Goal: Task Accomplishment & Management: Use online tool/utility

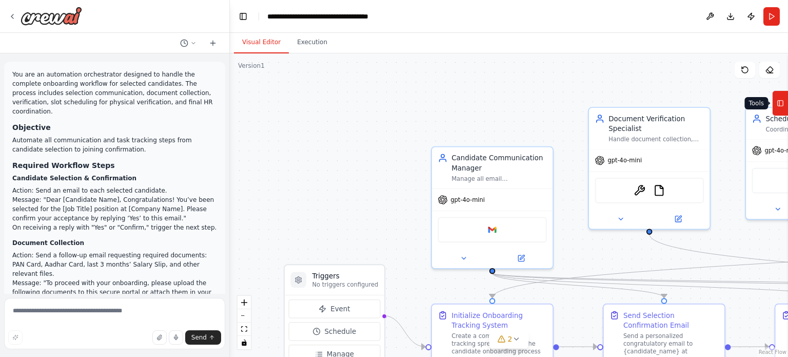
click at [787, 106] on button "Tools" at bounding box center [780, 103] width 16 height 26
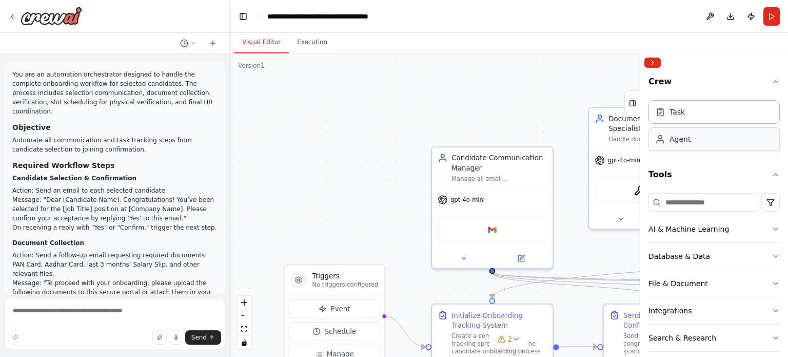
scroll to position [65, 0]
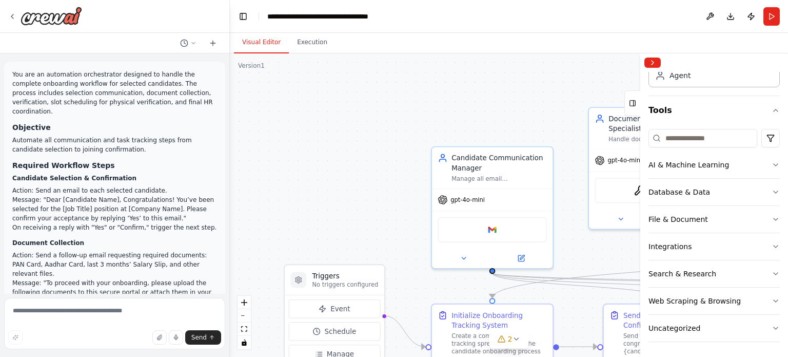
click at [533, 102] on div ".deletable-edge-delete-btn { width: 20px; height: 20px; border: 0px solid #ffff…" at bounding box center [509, 204] width 558 height 303
click at [511, 260] on button at bounding box center [521, 256] width 55 height 12
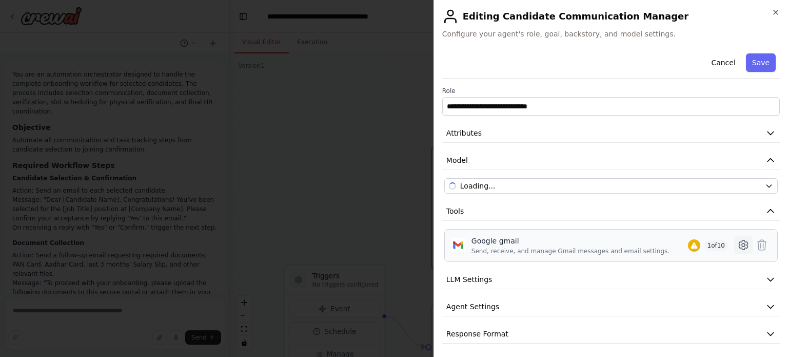
click at [742, 245] on icon at bounding box center [743, 244] width 3 height 3
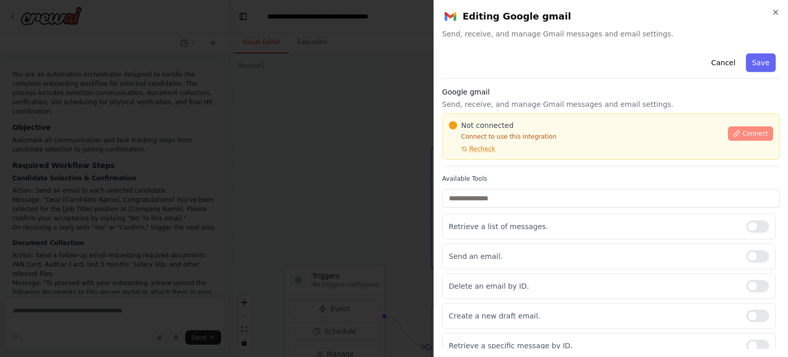
click at [758, 134] on span "Connect" at bounding box center [756, 133] width 26 height 8
click at [735, 132] on icon at bounding box center [736, 133] width 7 height 7
click at [744, 135] on span "Connect" at bounding box center [756, 133] width 26 height 8
click at [749, 130] on span "Connect" at bounding box center [756, 133] width 26 height 8
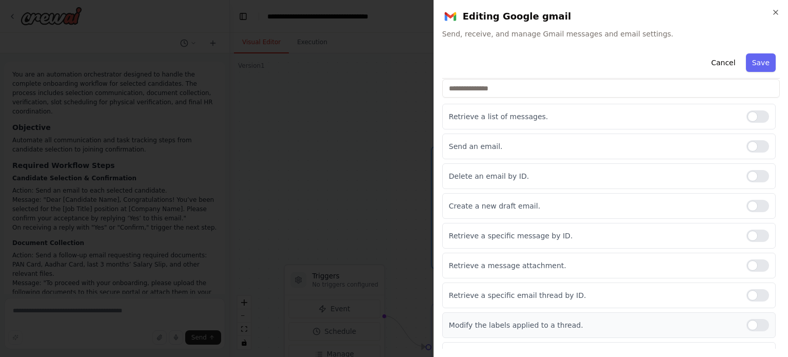
scroll to position [0, 0]
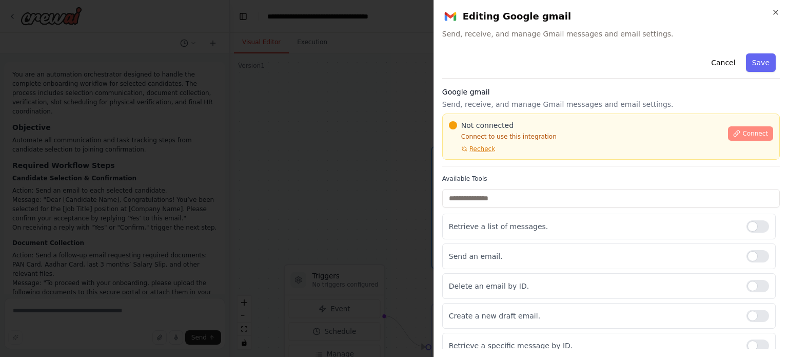
click at [749, 133] on span "Connect" at bounding box center [756, 133] width 26 height 8
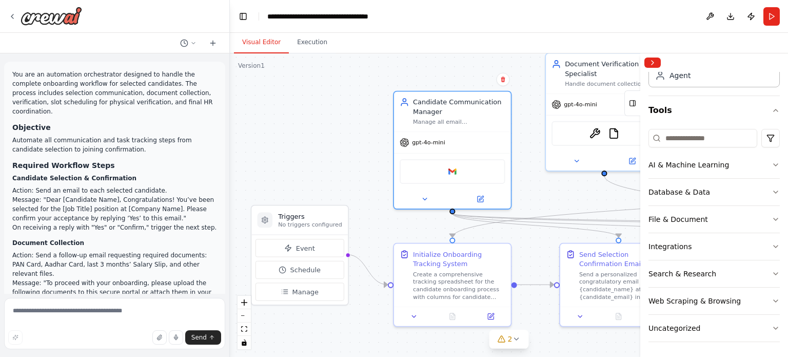
drag, startPoint x: 485, startPoint y: 120, endPoint x: 443, endPoint y: 65, distance: 69.0
click at [443, 65] on div ".deletable-edge-delete-btn { width: 20px; height: 20px; border: 0px solid #ffff…" at bounding box center [509, 204] width 558 height 303
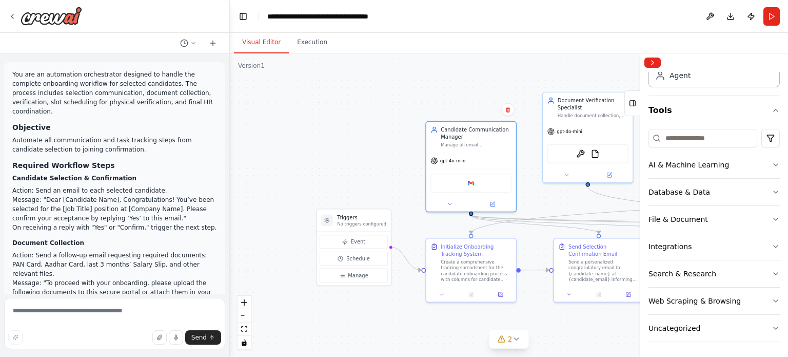
click at [387, 137] on div ".deletable-edge-delete-btn { width: 20px; height: 20px; border: 0px solid #ffff…" at bounding box center [509, 204] width 558 height 303
click at [463, 135] on div "Candidate Communication Manager" at bounding box center [476, 132] width 71 height 14
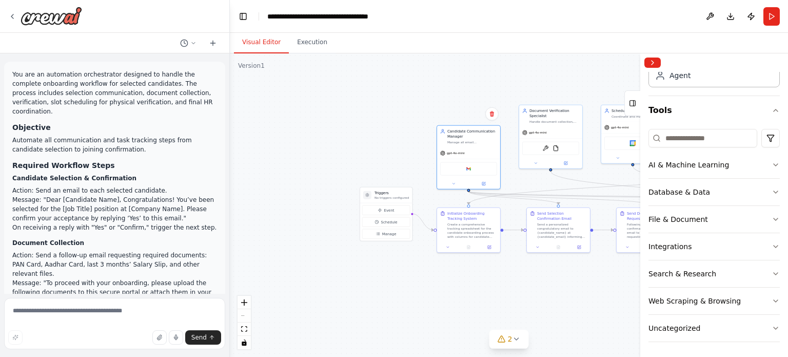
drag, startPoint x: 446, startPoint y: 320, endPoint x: 315, endPoint y: 287, distance: 134.4
drag, startPoint x: 315, startPoint y: 287, endPoint x: 477, endPoint y: 306, distance: 163.3
click at [477, 306] on div ".deletable-edge-delete-btn { width: 20px; height: 20px; border: 0px solid #ffff…" at bounding box center [509, 204] width 558 height 303
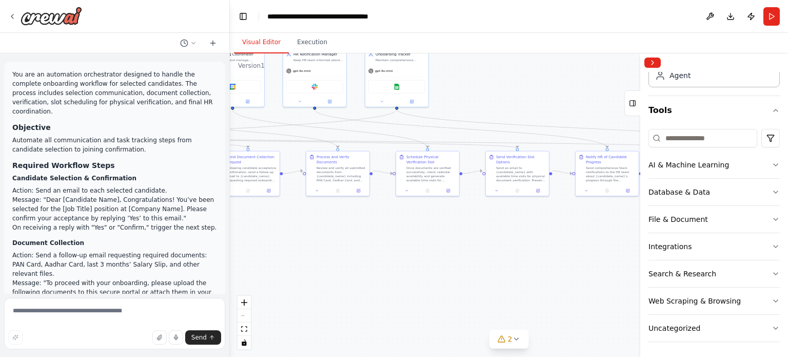
drag, startPoint x: 538, startPoint y: 284, endPoint x: 152, endPoint y: 235, distance: 388.7
click at [152, 235] on div "You are an automation orchestrator designed to handle the complete onboarding w…" at bounding box center [394, 178] width 788 height 357
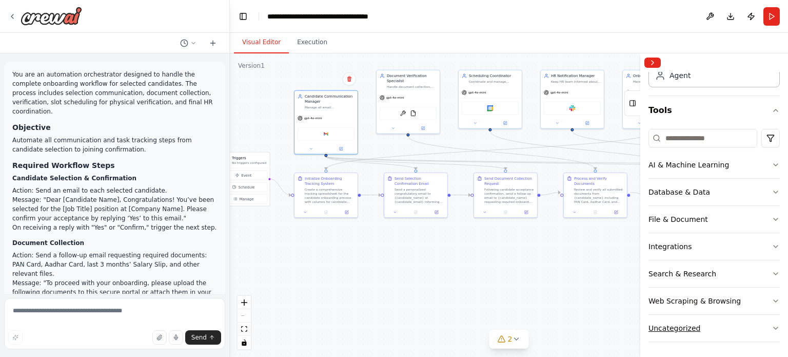
drag, startPoint x: 457, startPoint y: 302, endPoint x: 700, endPoint y: 316, distance: 243.2
click at [700, 316] on div "You are an automation orchestrator designed to handle the complete onboarding w…" at bounding box center [394, 178] width 788 height 357
click at [327, 135] on img at bounding box center [326, 133] width 6 height 6
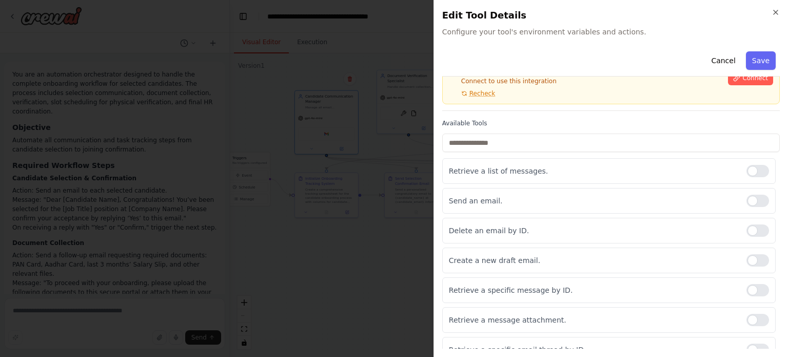
scroll to position [54, 0]
click at [747, 200] on div at bounding box center [758, 199] width 23 height 12
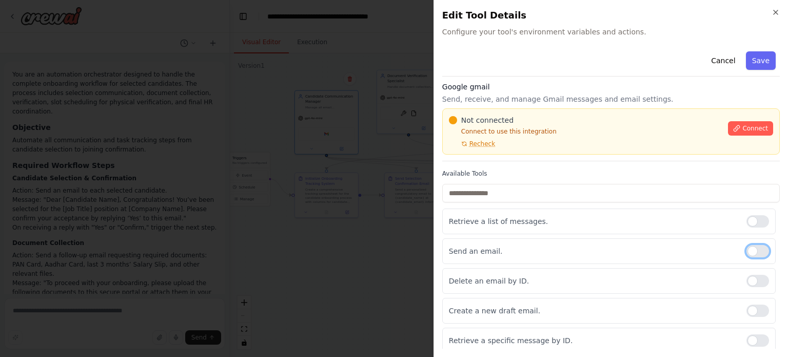
scroll to position [0, 0]
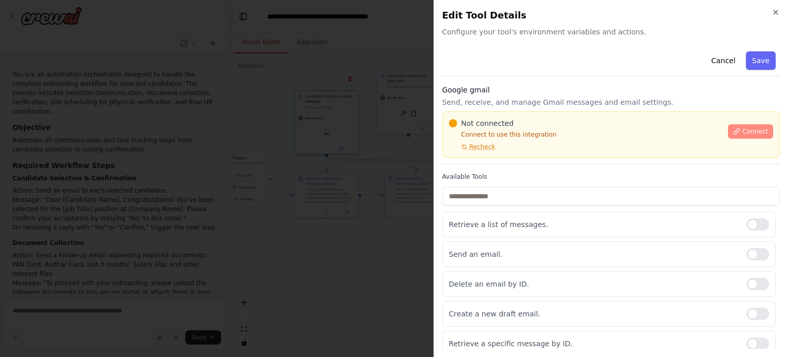
click at [756, 126] on button "Connect" at bounding box center [750, 131] width 45 height 14
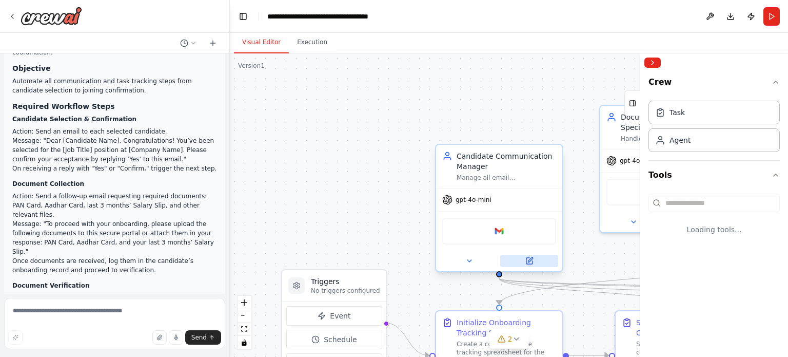
click at [530, 265] on button at bounding box center [529, 261] width 58 height 12
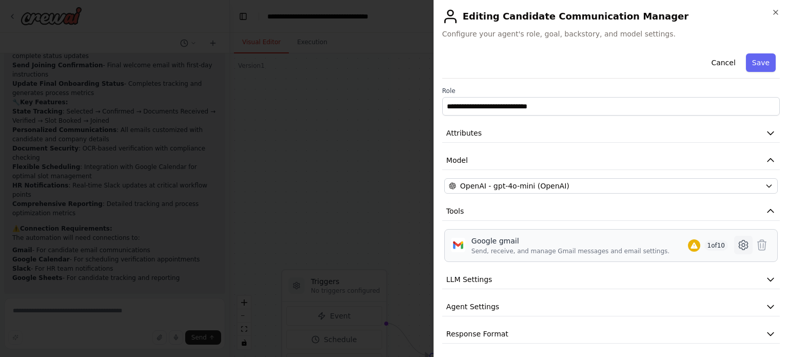
click at [738, 242] on icon at bounding box center [744, 245] width 12 height 12
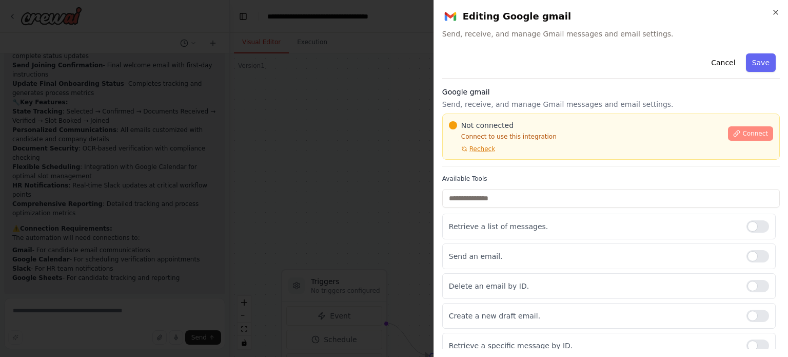
click at [743, 132] on span "Connect" at bounding box center [756, 133] width 26 height 8
click at [748, 131] on span "Connect" at bounding box center [756, 133] width 26 height 8
click at [749, 135] on span "Connect" at bounding box center [756, 133] width 26 height 8
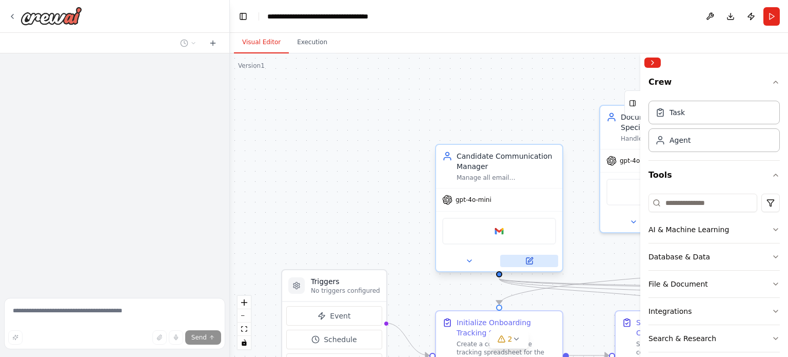
click at [531, 262] on icon at bounding box center [530, 261] width 6 height 6
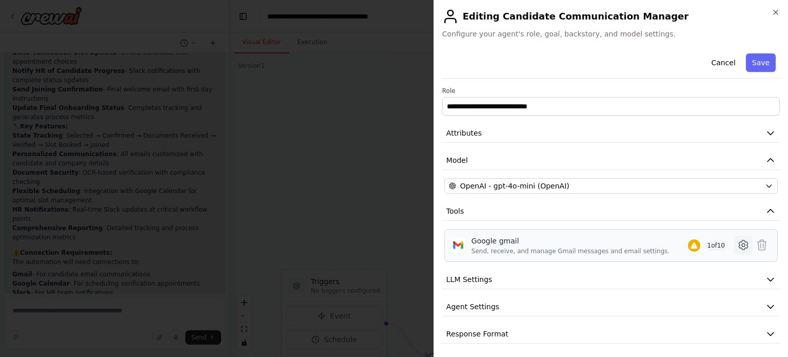
scroll to position [1915, 0]
click at [743, 240] on button at bounding box center [743, 245] width 18 height 18
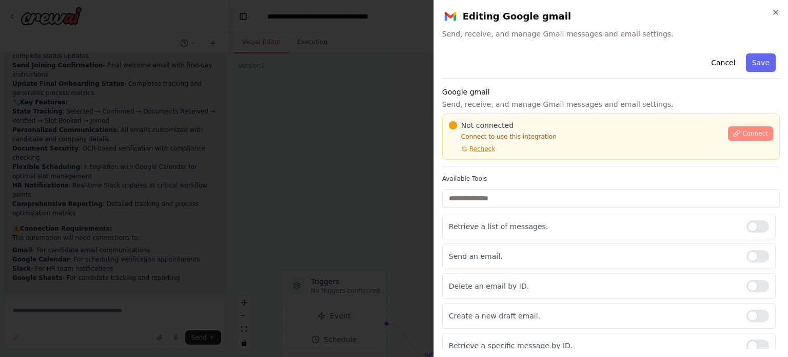
click at [735, 134] on icon at bounding box center [736, 133] width 7 height 7
click at [485, 149] on span "Recheck" at bounding box center [483, 149] width 26 height 8
click at [733, 130] on icon at bounding box center [736, 133] width 7 height 7
click at [779, 10] on icon "button" at bounding box center [776, 12] width 8 height 8
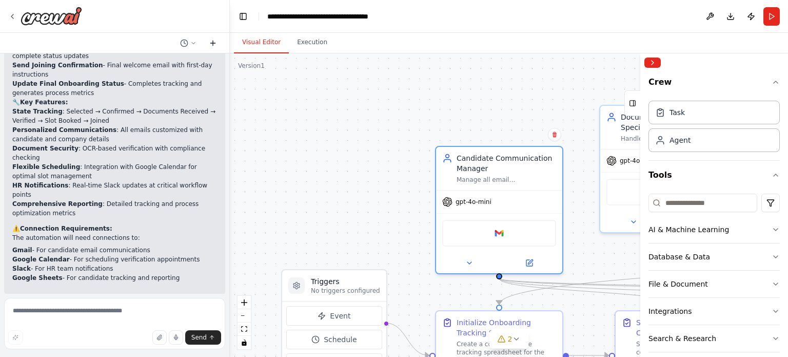
click at [213, 43] on icon at bounding box center [213, 43] width 0 height 5
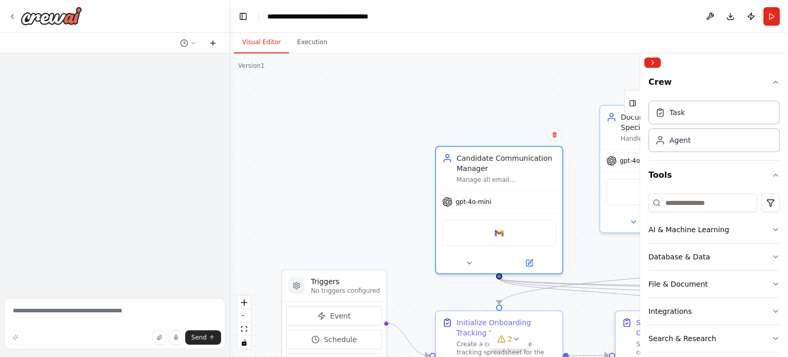
scroll to position [0, 0]
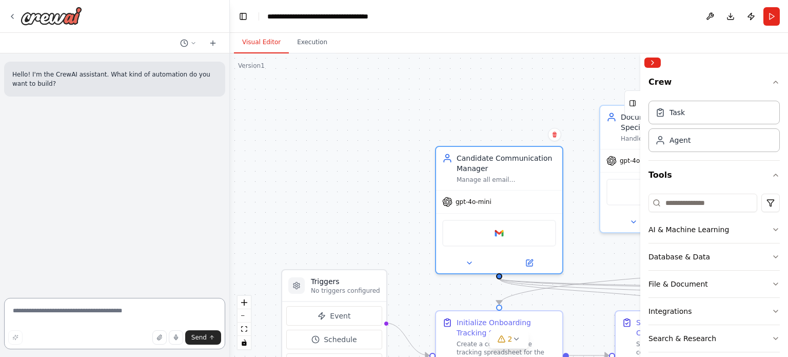
click at [72, 305] on textarea at bounding box center [114, 323] width 221 height 51
paste textarea "**********"
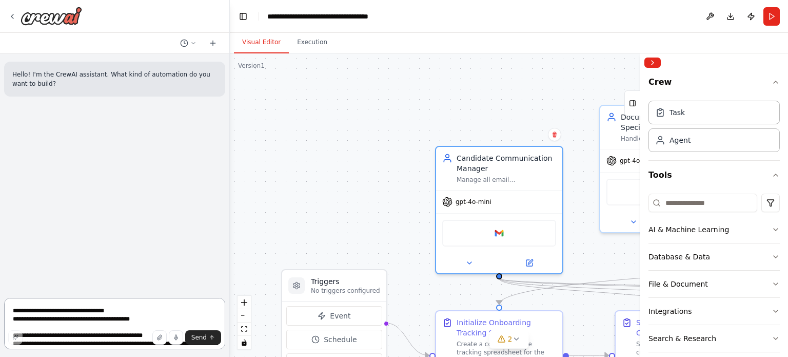
scroll to position [391, 0]
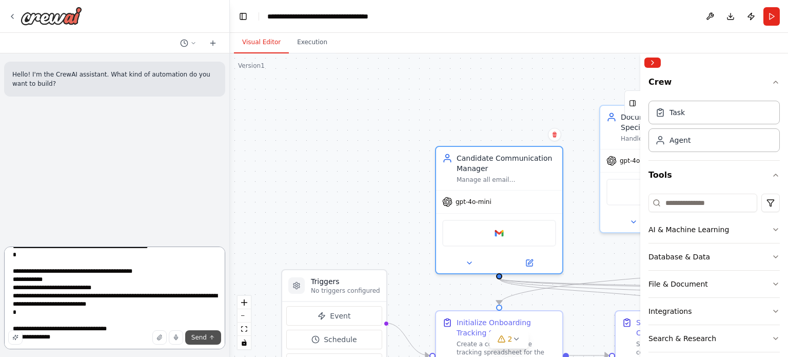
type textarea "**********"
click at [202, 339] on span "Send" at bounding box center [198, 337] width 15 height 8
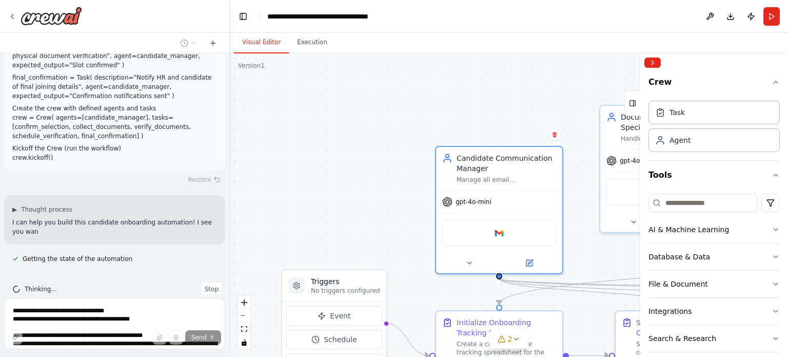
scroll to position [302, 0]
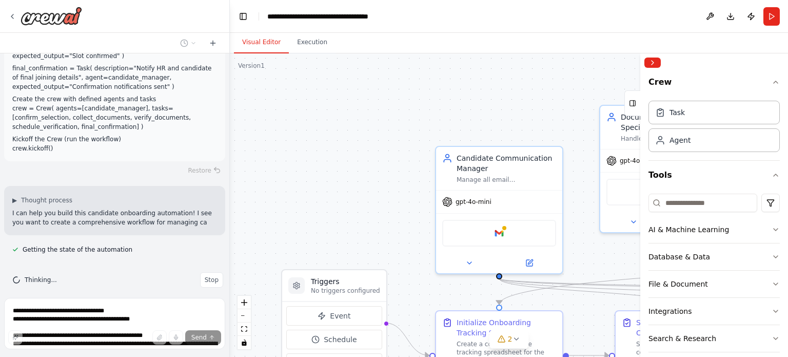
click at [380, 179] on div ".deletable-edge-delete-btn { width: 20px; height: 20px; border: 0px solid #ffff…" at bounding box center [509, 204] width 558 height 303
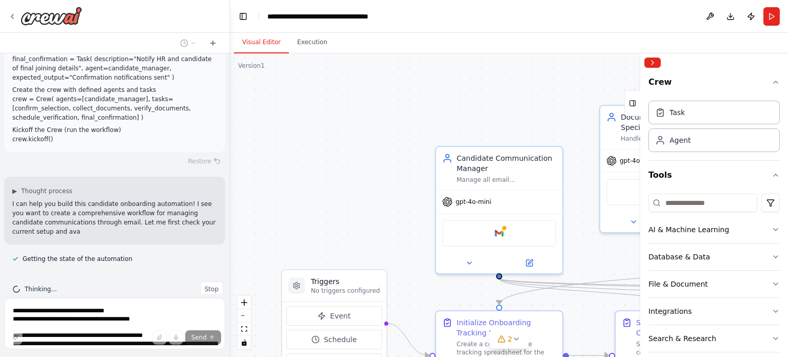
scroll to position [320, 0]
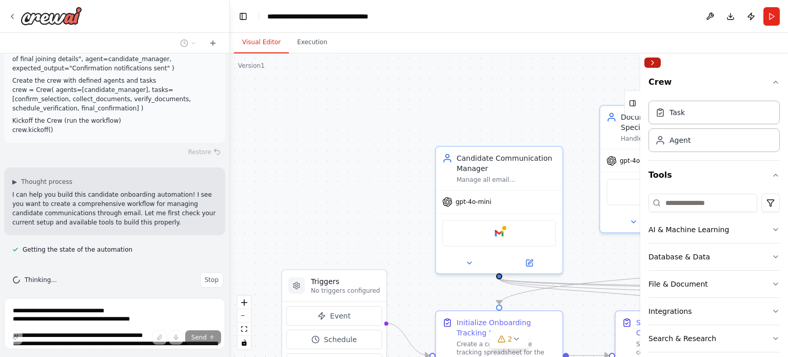
click at [657, 67] on button "Collapse right sidebar" at bounding box center [653, 62] width 16 height 10
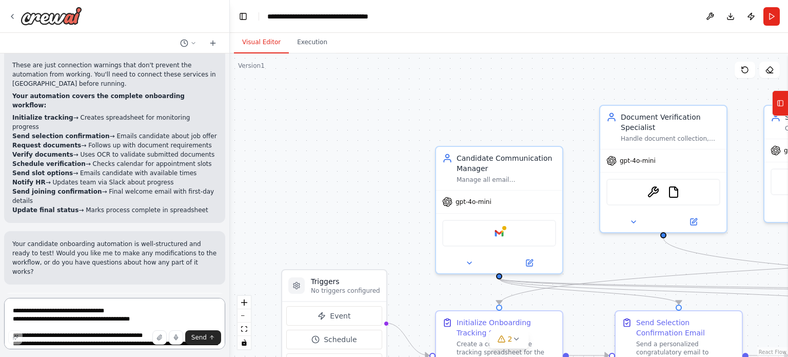
scroll to position [874, 0]
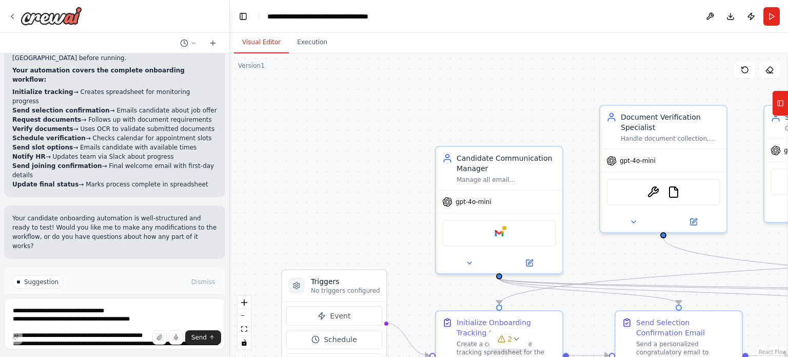
click at [100, 321] on span "Run Automation" at bounding box center [119, 325] width 50 height 8
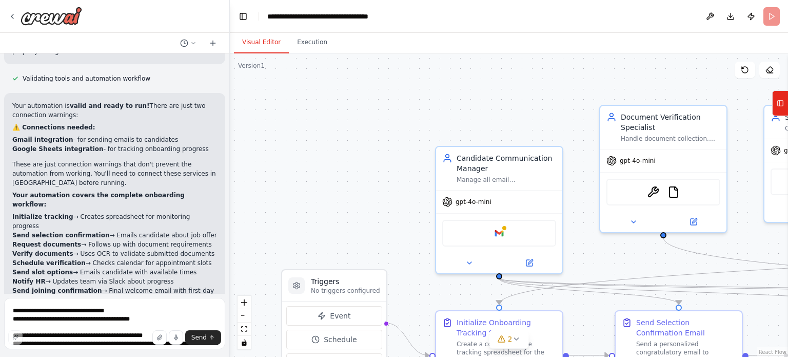
scroll to position [790, 0]
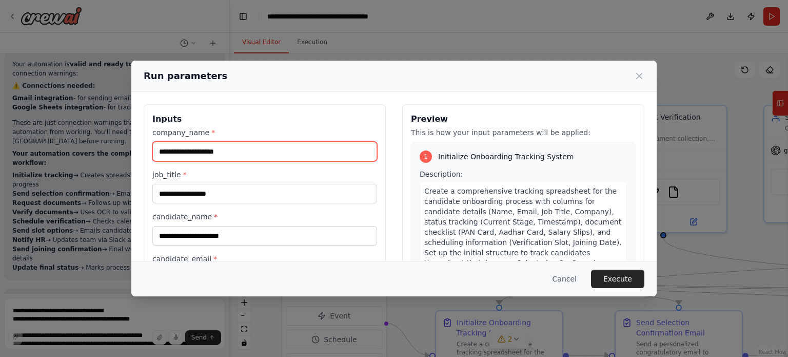
click at [251, 156] on input "company_name *" at bounding box center [264, 152] width 225 height 20
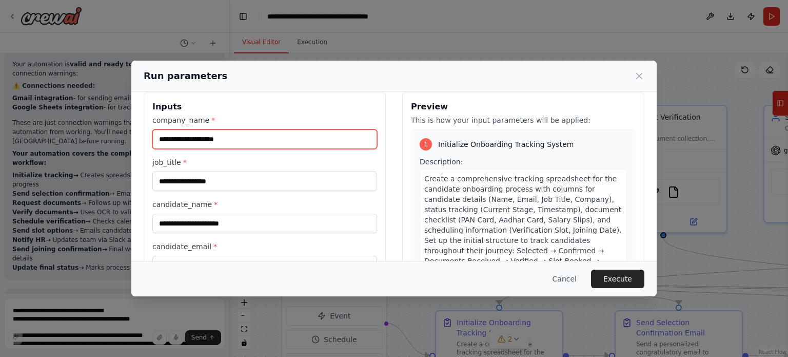
scroll to position [10, 0]
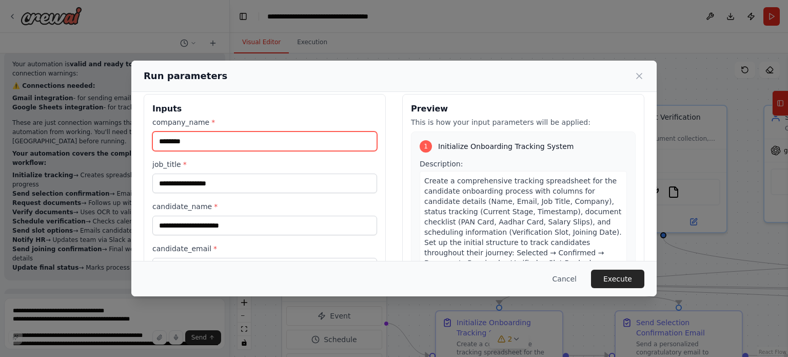
type input "********"
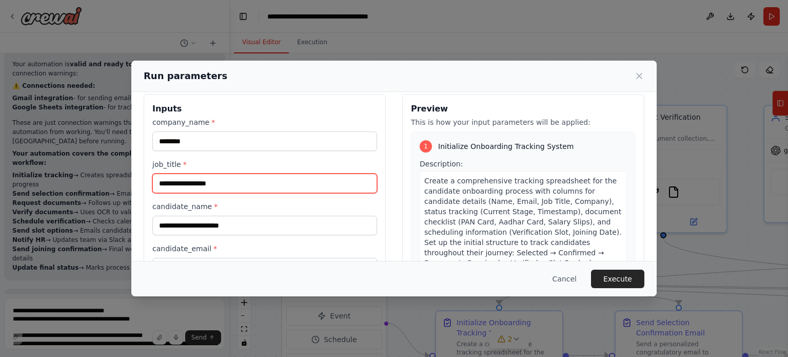
click at [214, 184] on input "job_title *" at bounding box center [264, 183] width 225 height 20
type input "**********"
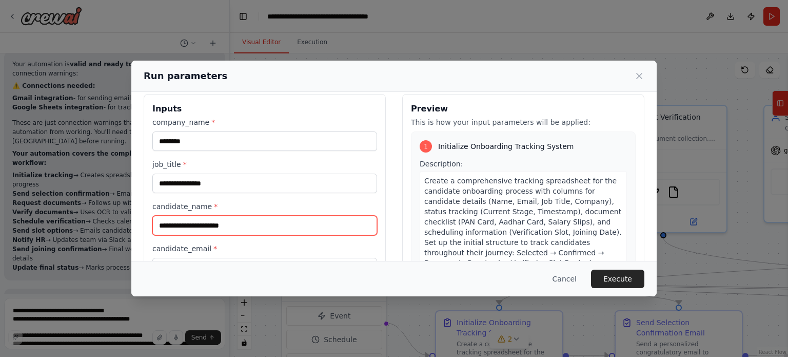
click at [214, 223] on input "candidate_name *" at bounding box center [264, 226] width 225 height 20
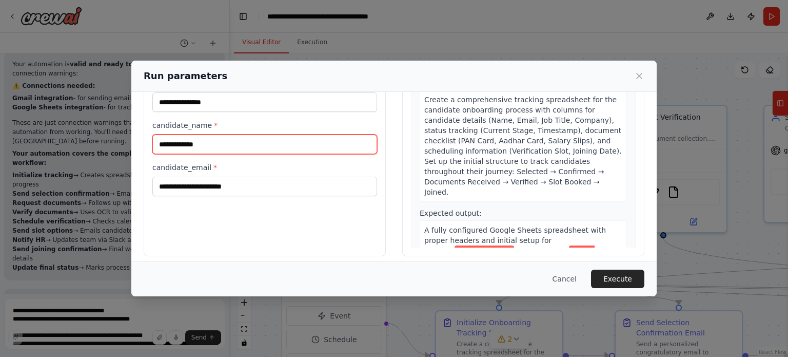
scroll to position [96, 0]
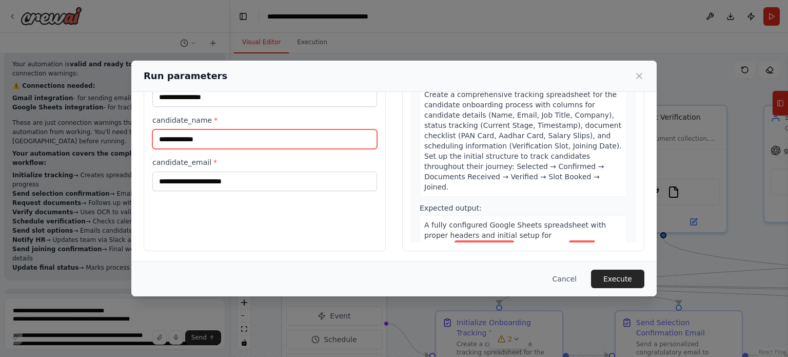
type input "**********"
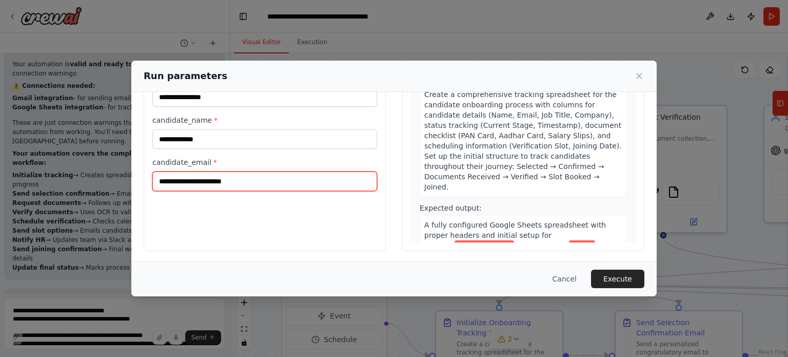
click at [220, 186] on input "candidate_email *" at bounding box center [264, 181] width 225 height 20
type input "*"
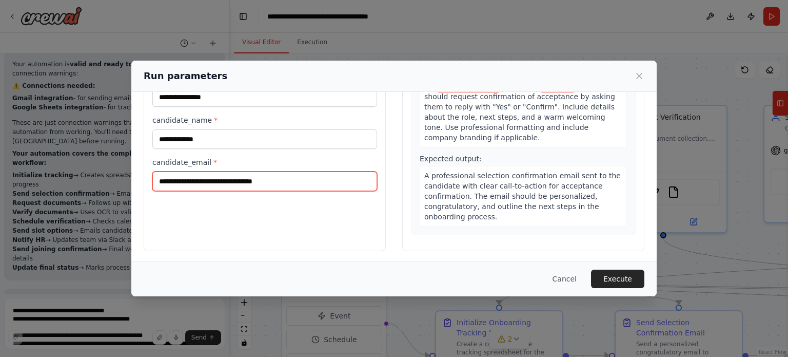
scroll to position [289, 0]
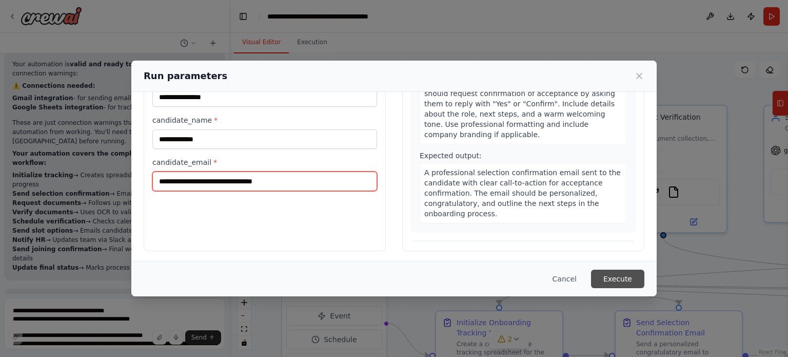
type input "**********"
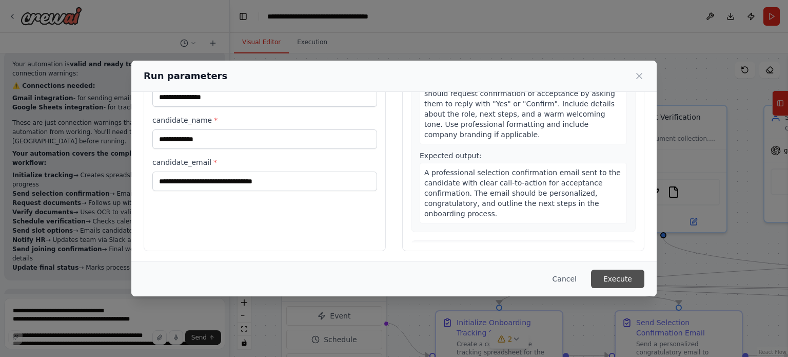
click at [612, 274] on button "Execute" at bounding box center [617, 278] width 53 height 18
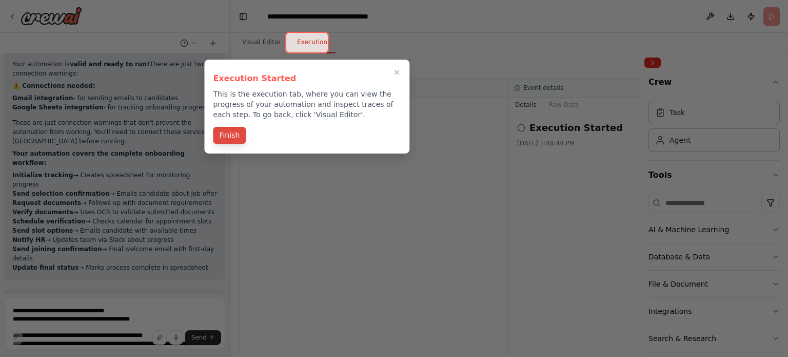
click at [231, 132] on button "Finish" at bounding box center [229, 135] width 33 height 17
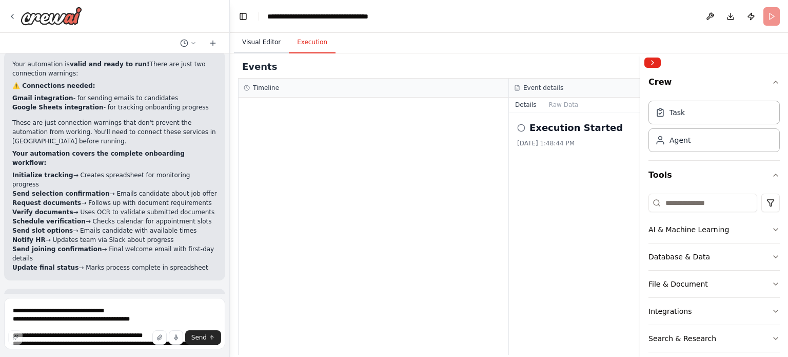
click at [260, 37] on button "Visual Editor" at bounding box center [261, 43] width 55 height 22
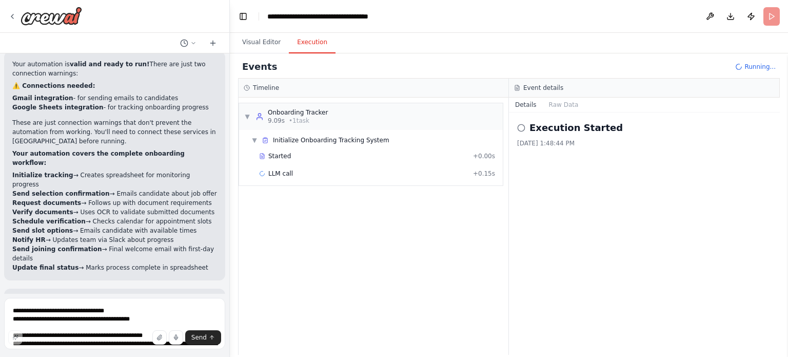
click at [317, 43] on button "Execution" at bounding box center [312, 43] width 47 height 22
click at [560, 106] on button "Raw Data" at bounding box center [564, 105] width 42 height 14
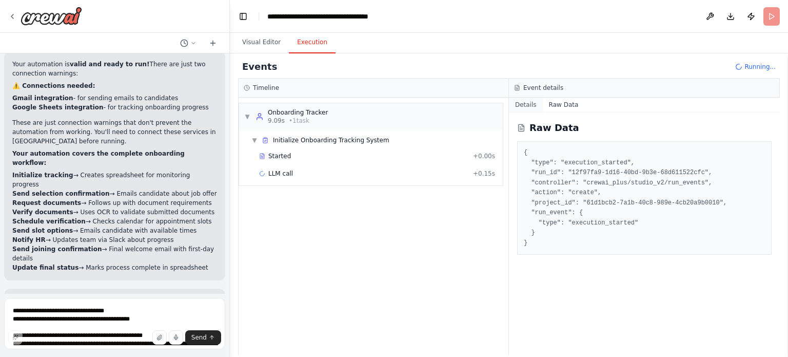
click at [529, 102] on button "Details" at bounding box center [526, 105] width 34 height 14
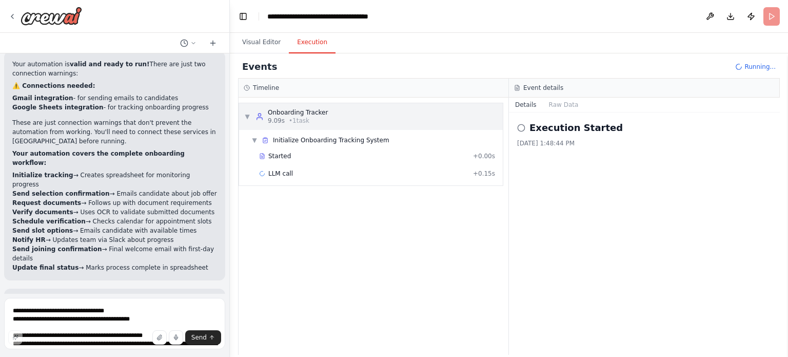
click at [252, 117] on div "▼ Onboarding Tracker 9.09s • 1 task" at bounding box center [286, 116] width 84 height 16
click at [250, 117] on span "▶" at bounding box center [247, 116] width 6 height 8
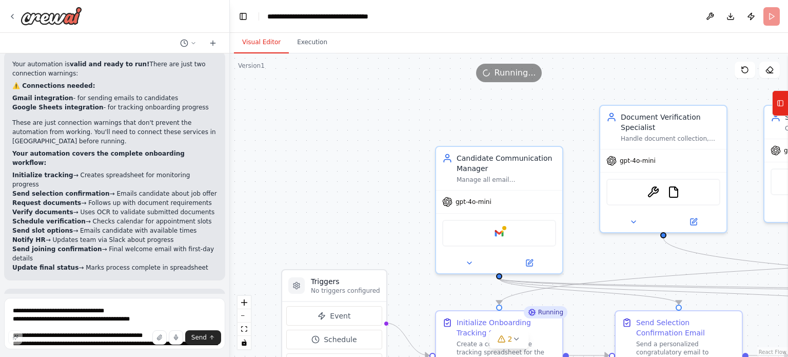
click at [262, 43] on button "Visual Editor" at bounding box center [261, 43] width 55 height 22
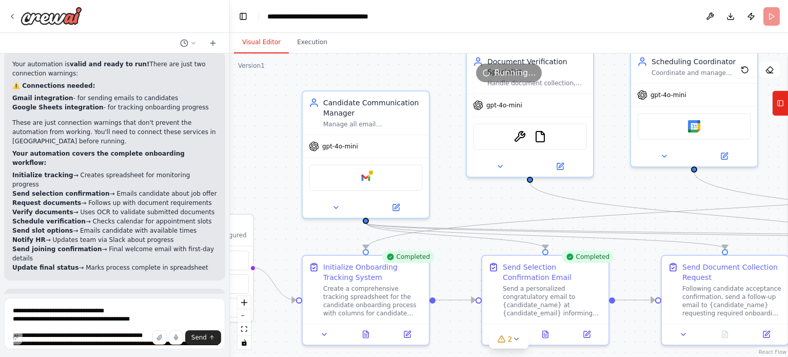
drag, startPoint x: 446, startPoint y: 111, endPoint x: 312, endPoint y: 55, distance: 144.7
click at [312, 55] on div ".deletable-edge-delete-btn { width: 20px; height: 20px; border: 0px solid #ffff…" at bounding box center [509, 204] width 558 height 303
click at [85, 312] on textarea at bounding box center [114, 323] width 221 height 51
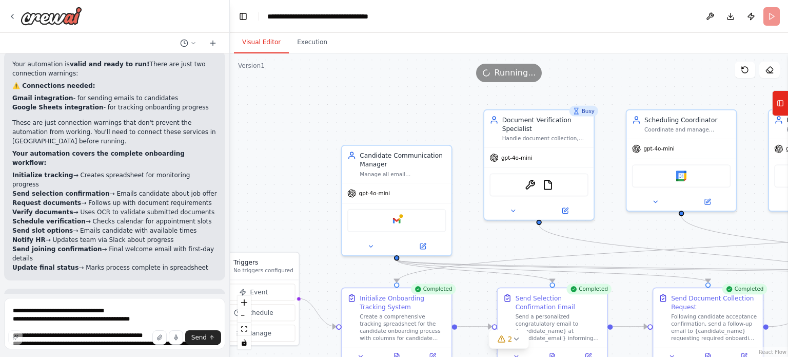
drag, startPoint x: 454, startPoint y: 214, endPoint x: 491, endPoint y: 251, distance: 53.4
click at [491, 251] on div ".deletable-edge-delete-btn { width: 20px; height: 20px; border: 0px solid #ffff…" at bounding box center [509, 204] width 558 height 303
click at [415, 246] on button at bounding box center [423, 244] width 50 height 11
click at [429, 247] on button at bounding box center [423, 244] width 50 height 11
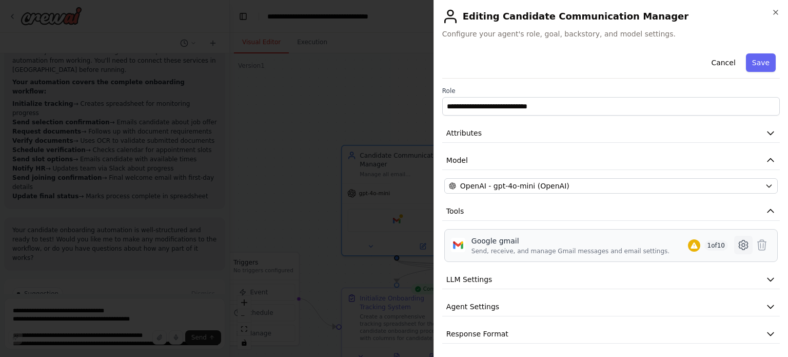
scroll to position [874, 0]
click at [739, 249] on icon at bounding box center [744, 245] width 12 height 12
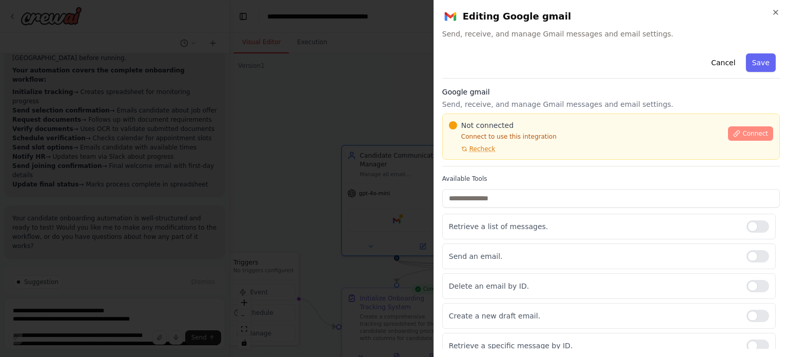
click at [743, 132] on span "Connect" at bounding box center [756, 133] width 26 height 8
click at [728, 136] on button "Connect" at bounding box center [750, 133] width 45 height 14
click at [487, 148] on span "Recheck" at bounding box center [483, 149] width 26 height 8
click at [743, 133] on span "Connect" at bounding box center [756, 133] width 26 height 8
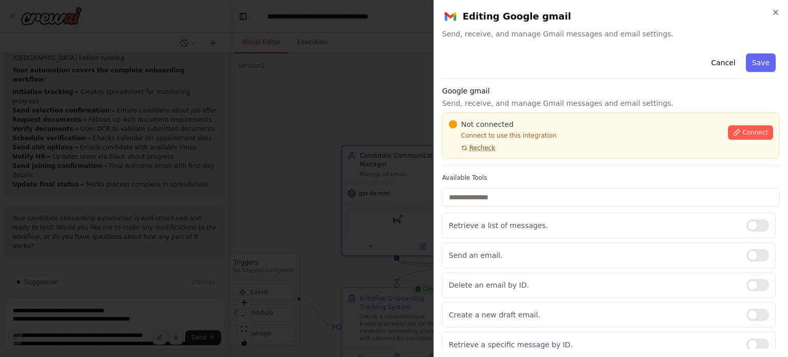
click at [489, 149] on span "Recheck" at bounding box center [483, 148] width 26 height 8
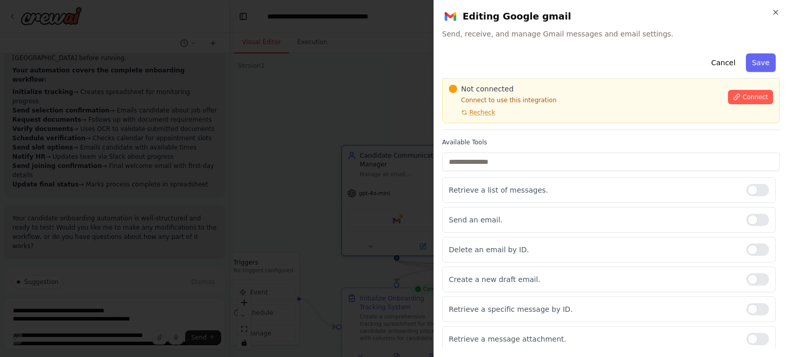
scroll to position [57, 0]
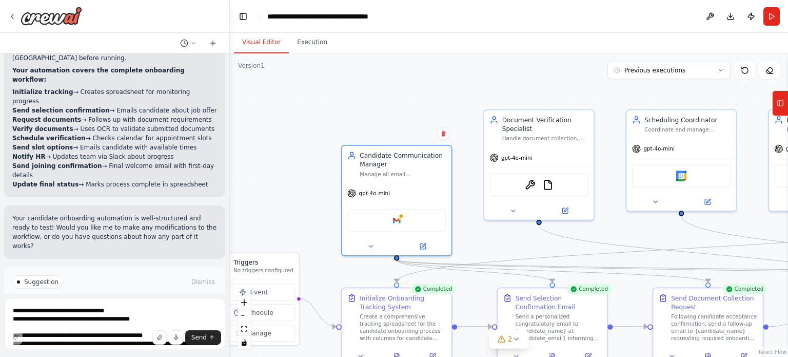
click at [92, 321] on span "Improve automation" at bounding box center [119, 325] width 63 height 8
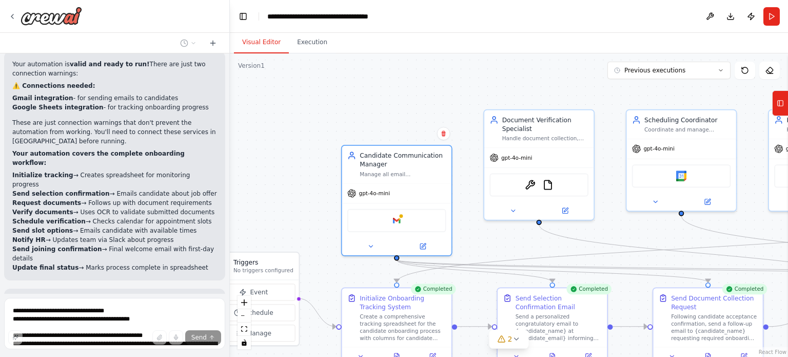
scroll to position [830, 0]
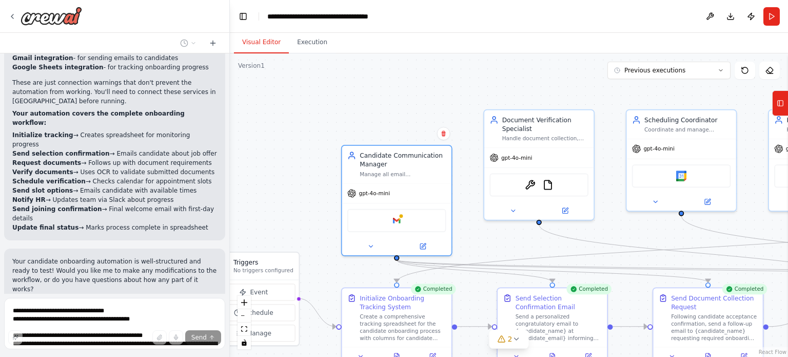
click at [200, 318] on button "Stop" at bounding box center [211, 325] width 23 height 15
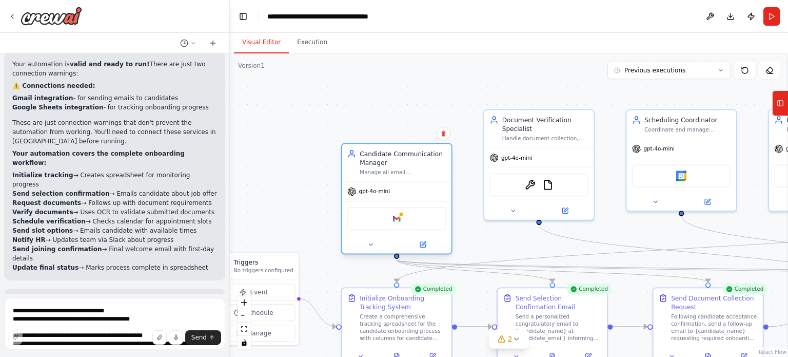
click at [428, 250] on div at bounding box center [396, 245] width 109 height 18
click at [422, 245] on icon at bounding box center [424, 243] width 4 height 4
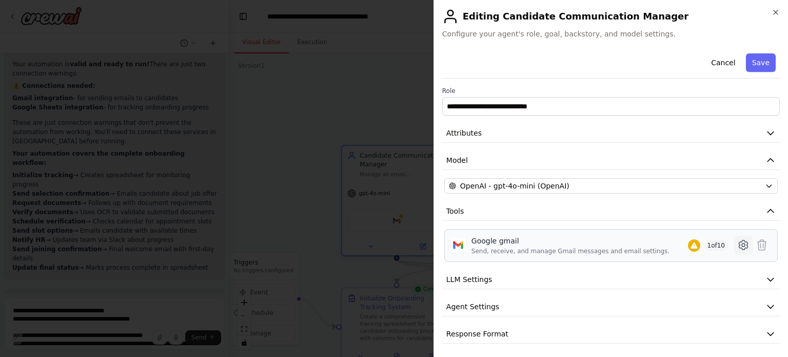
click at [742, 243] on button at bounding box center [743, 245] width 18 height 18
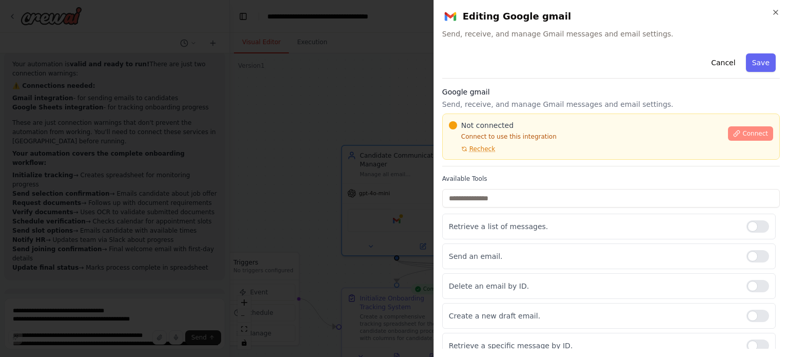
click at [746, 135] on span "Connect" at bounding box center [756, 133] width 26 height 8
click at [772, 13] on icon "button" at bounding box center [776, 12] width 8 height 8
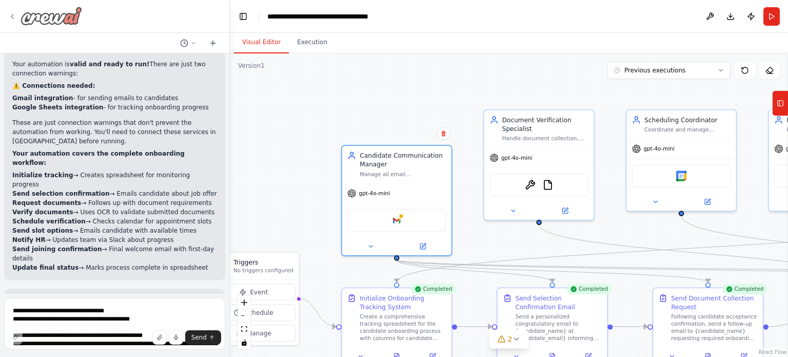
click at [13, 18] on icon at bounding box center [12, 16] width 2 height 4
